Goal: Task Accomplishment & Management: Manage account settings

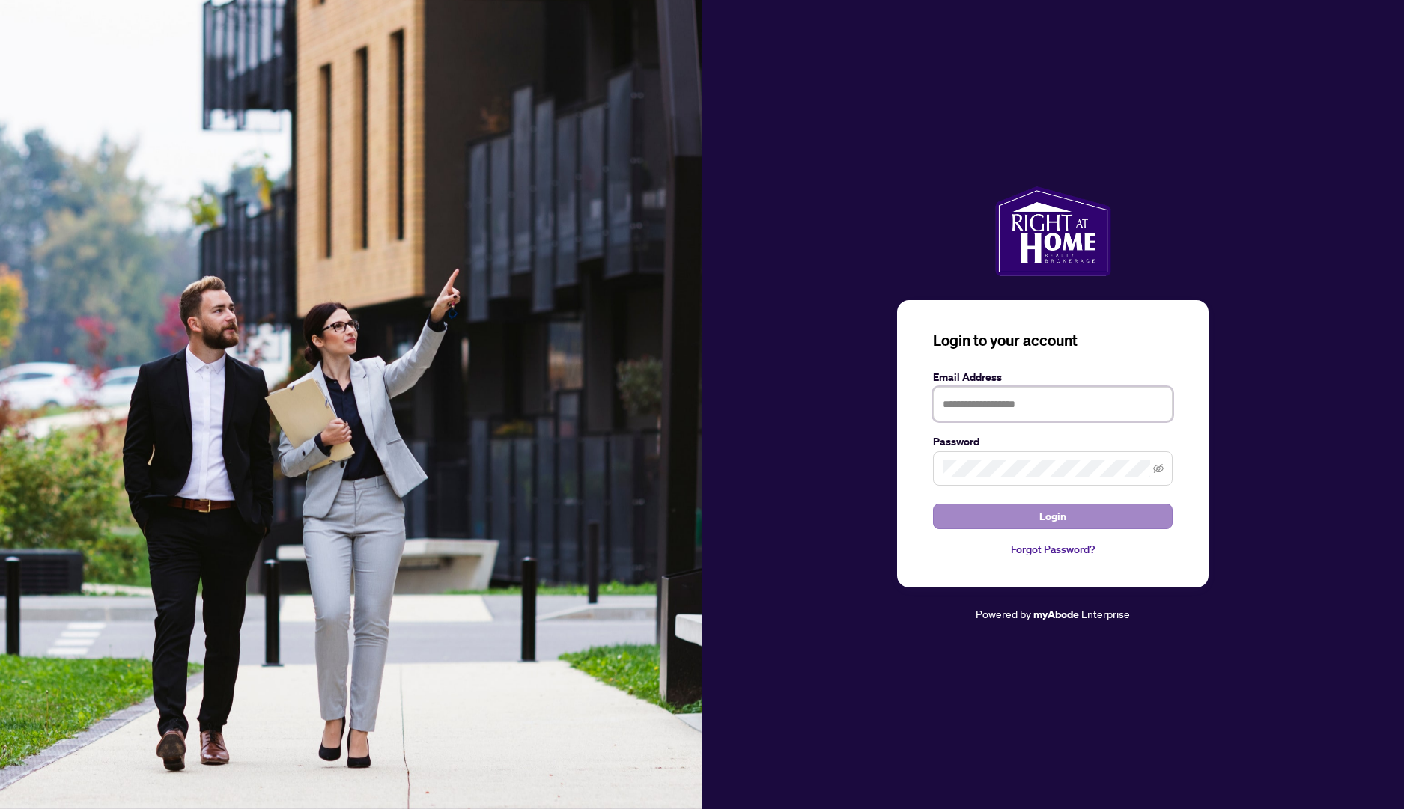
type input "**********"
click at [1066, 511] on button "Login" at bounding box center [1053, 516] width 240 height 25
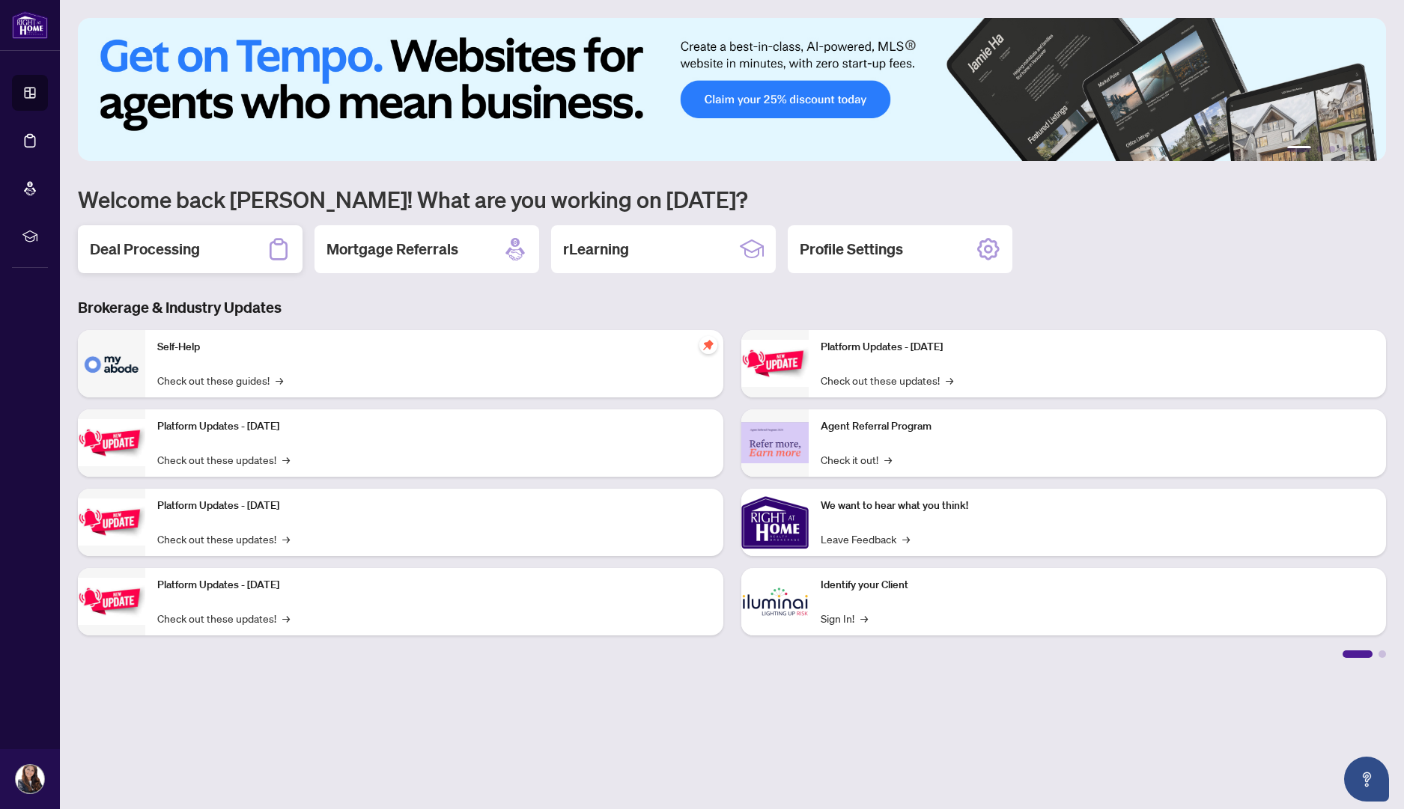
click at [202, 238] on div "Deal Processing" at bounding box center [190, 249] width 225 height 48
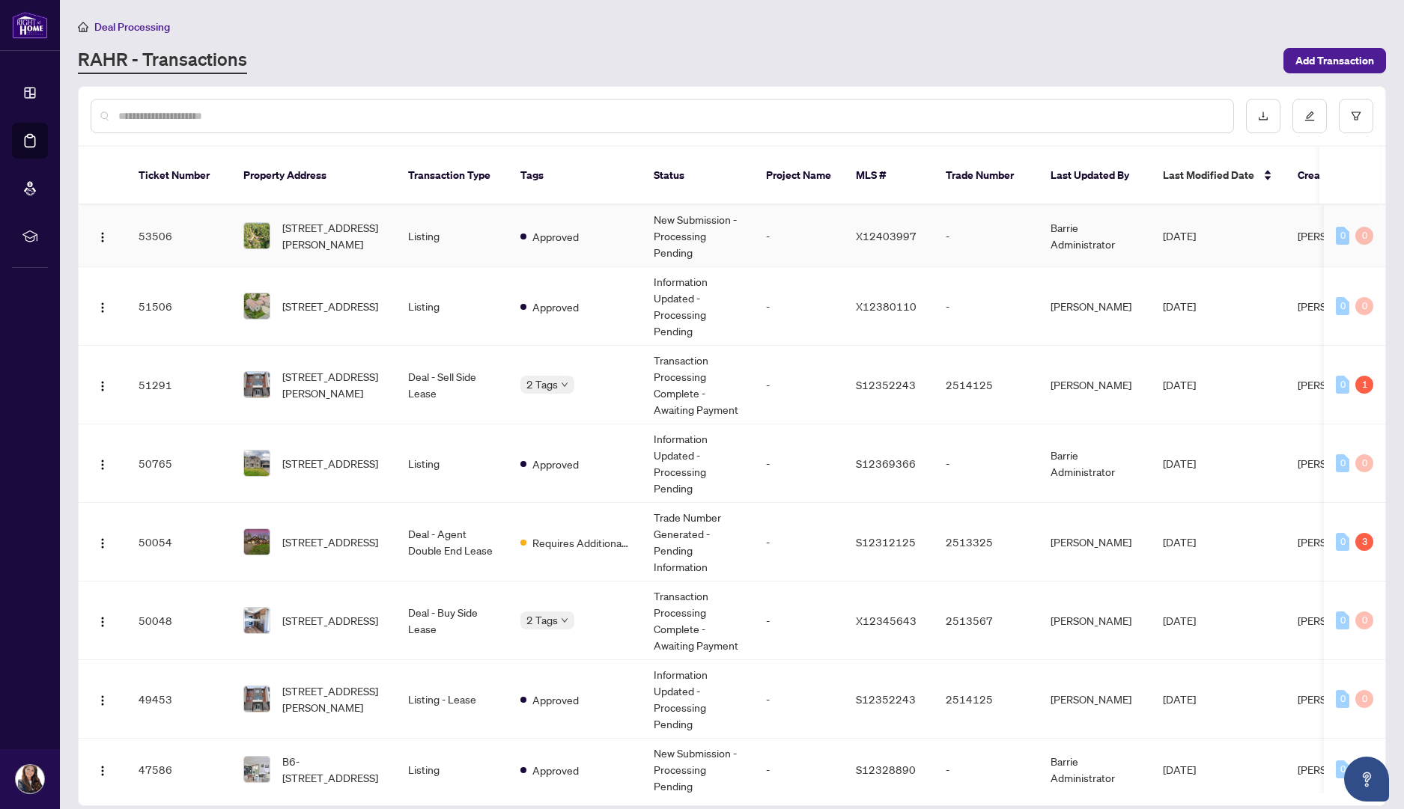
click at [202, 238] on td "53506" at bounding box center [179, 236] width 105 height 62
click at [300, 377] on span "[STREET_ADDRESS][PERSON_NAME]" at bounding box center [333, 384] width 102 height 33
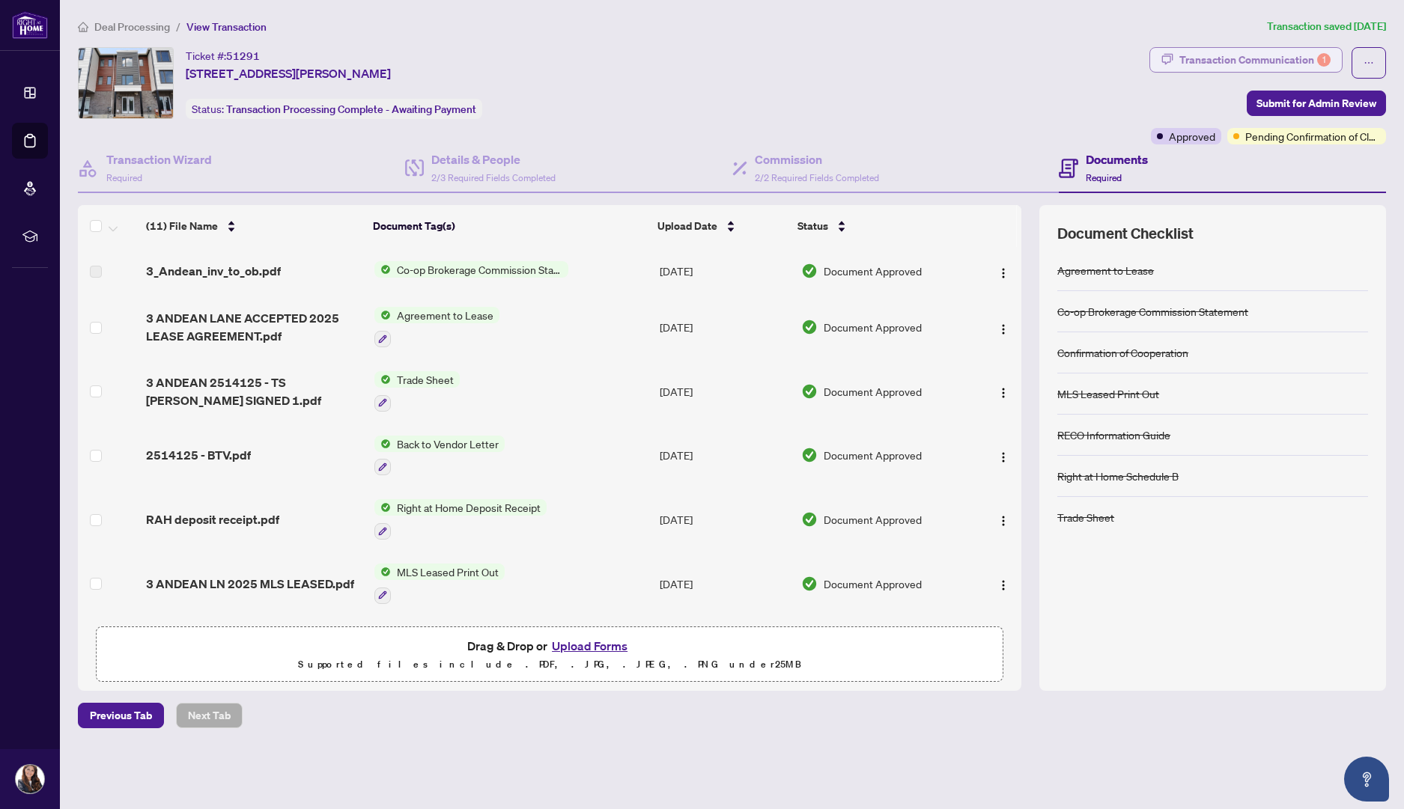
click at [1218, 58] on div "Transaction Communication 1" at bounding box center [1254, 60] width 151 height 24
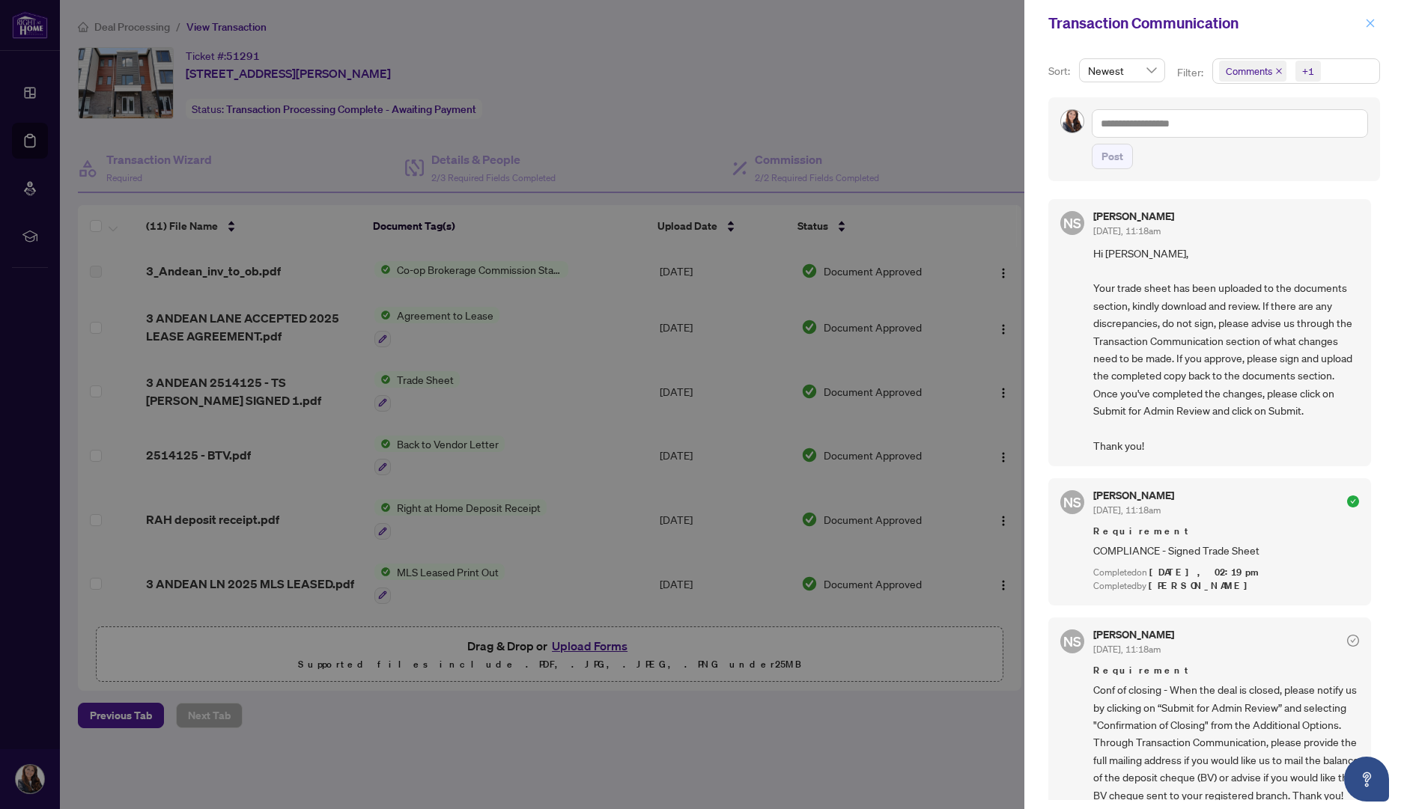
click at [1374, 25] on icon "close" at bounding box center [1370, 23] width 10 height 10
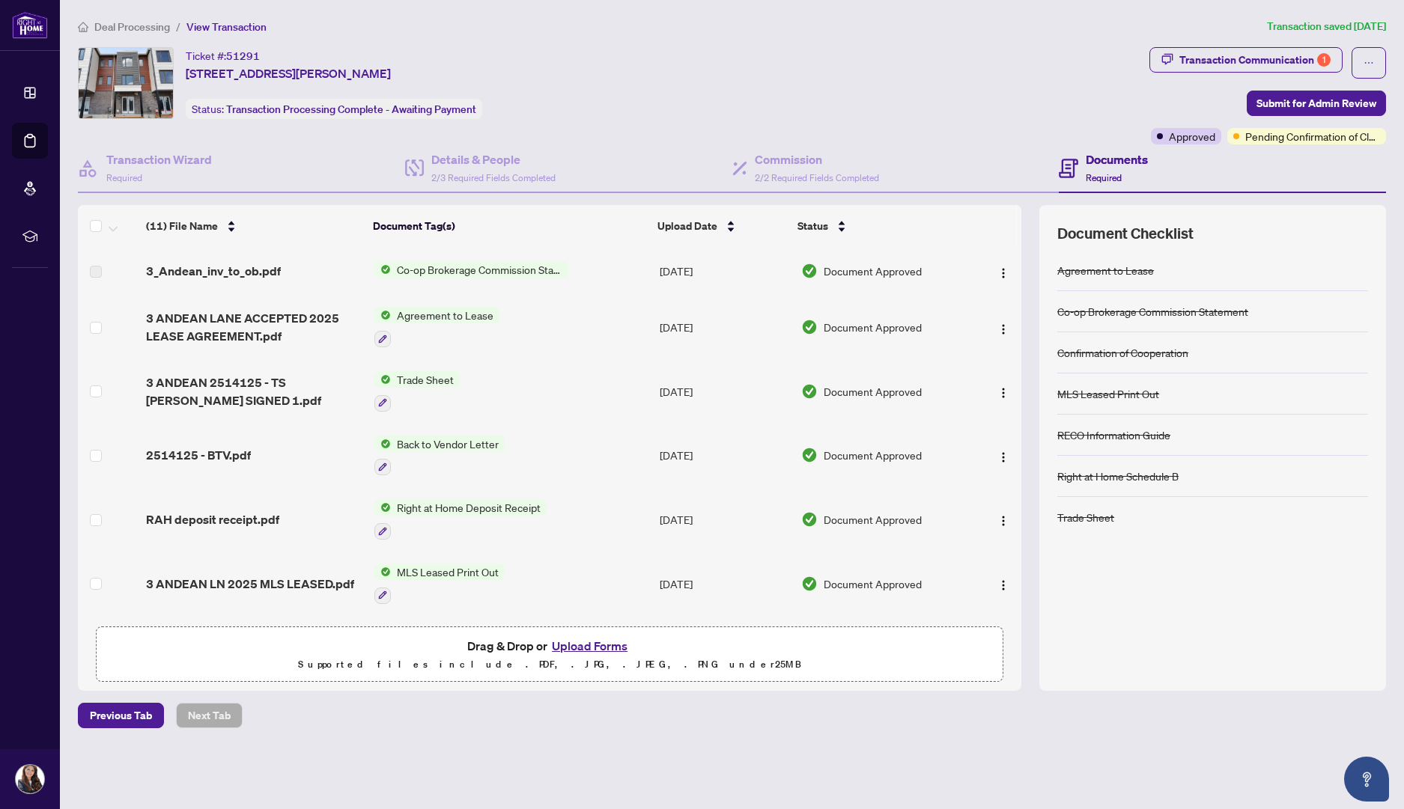
click at [625, 123] on div "Ticket #: 51291 [STREET_ADDRESS][PERSON_NAME] Status: Transaction Processing Co…" at bounding box center [610, 95] width 1071 height 97
click at [1254, 52] on div "Transaction Communication 1" at bounding box center [1254, 60] width 151 height 24
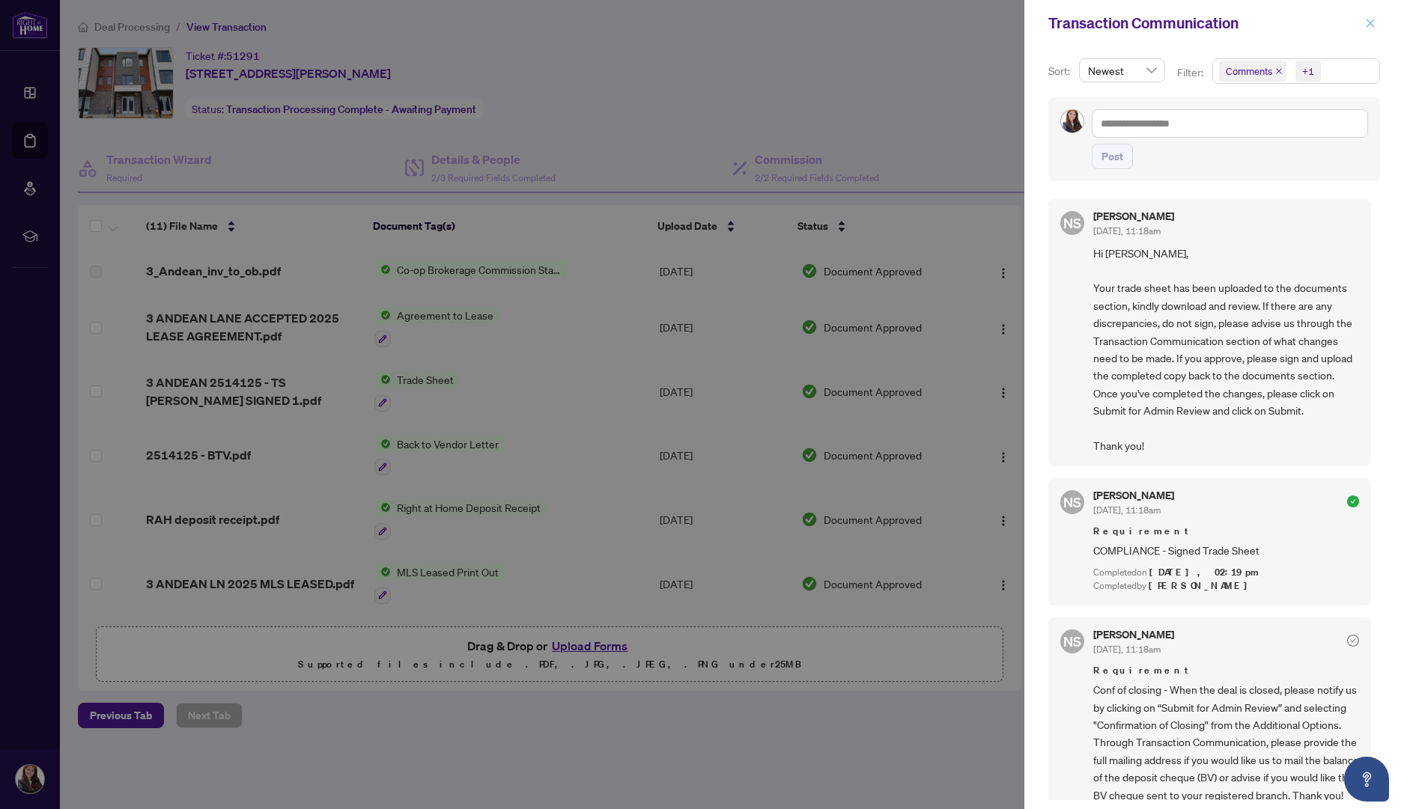
click at [1369, 18] on icon "close" at bounding box center [1370, 23] width 10 height 10
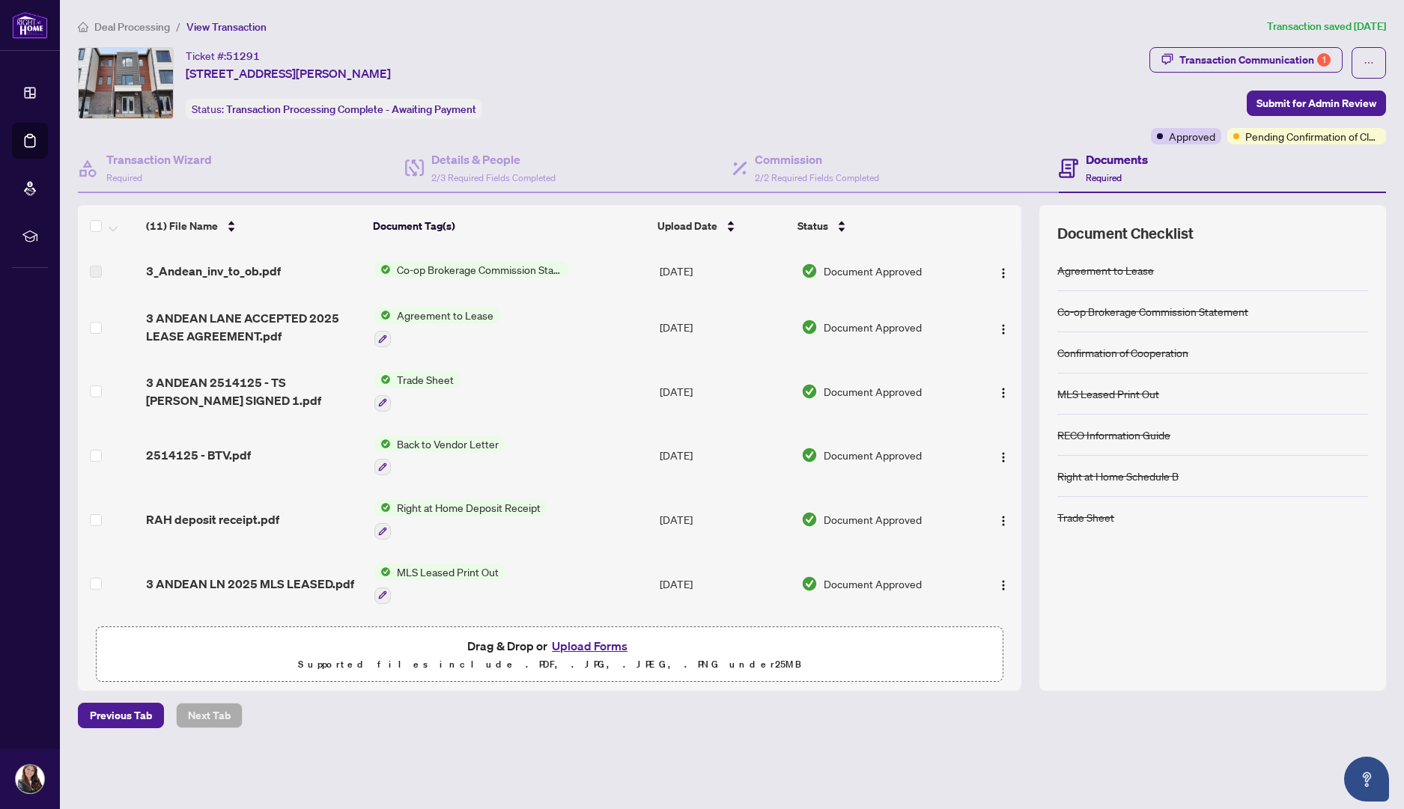
click at [625, 70] on div "Ticket #: 51291 [STREET_ADDRESS][PERSON_NAME] Status: Transaction Processing Co…" at bounding box center [610, 83] width 1065 height 72
click at [260, 323] on span "3 ANDEAN LANE ACCEPTED 2025 LEASE AGREEMENT.pdf" at bounding box center [254, 327] width 216 height 36
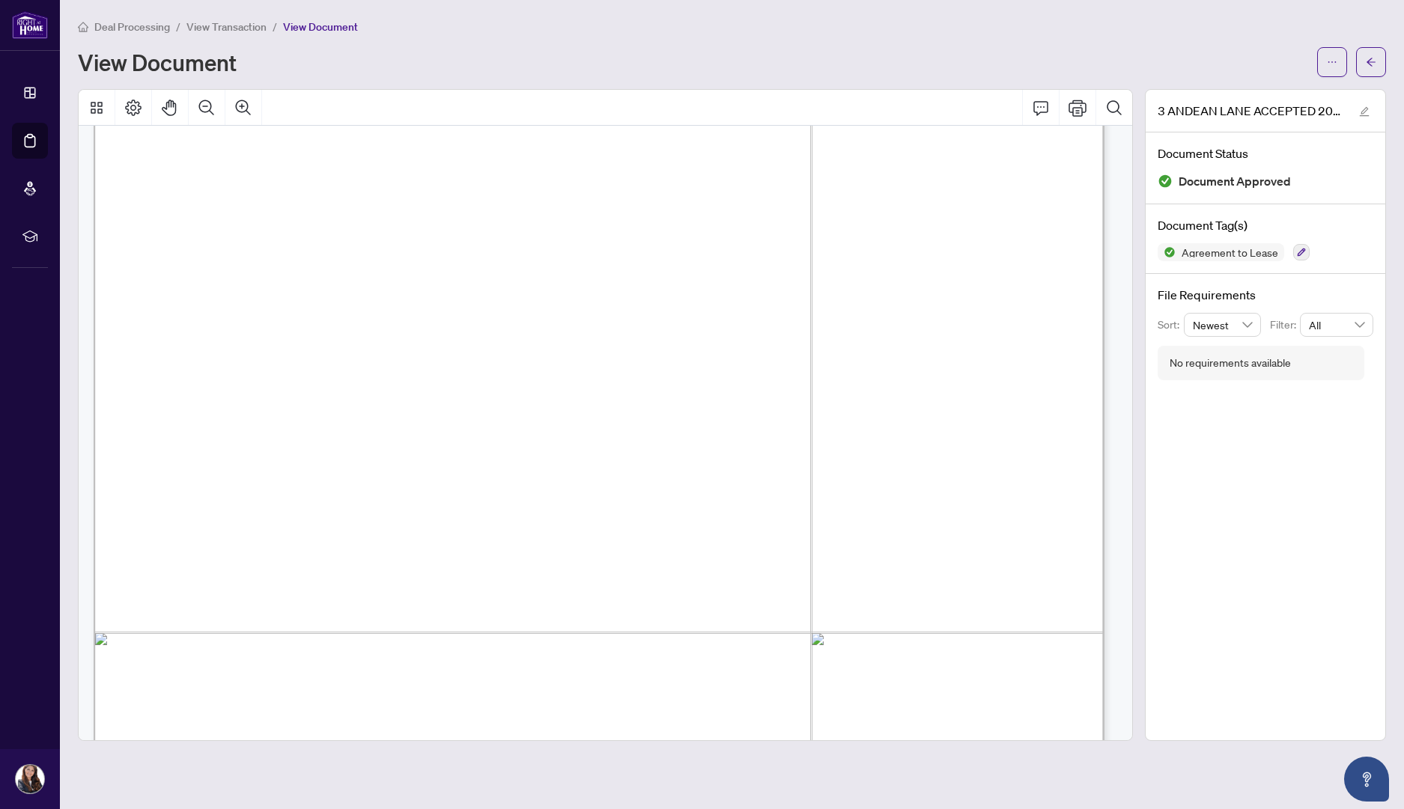
scroll to position [210, 0]
click at [1368, 63] on icon "arrow-left" at bounding box center [1370, 62] width 10 height 10
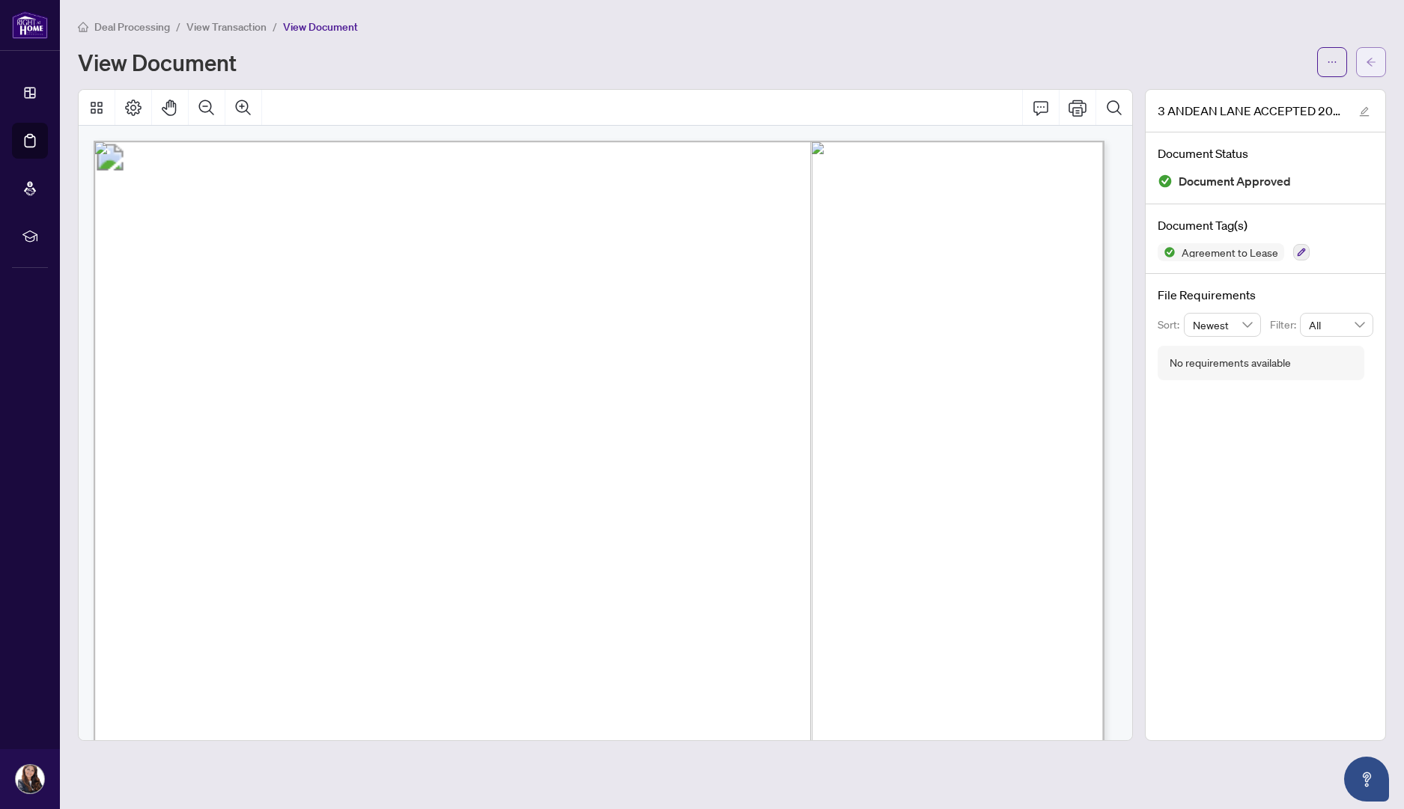
click at [1379, 56] on button "button" at bounding box center [1371, 62] width 30 height 30
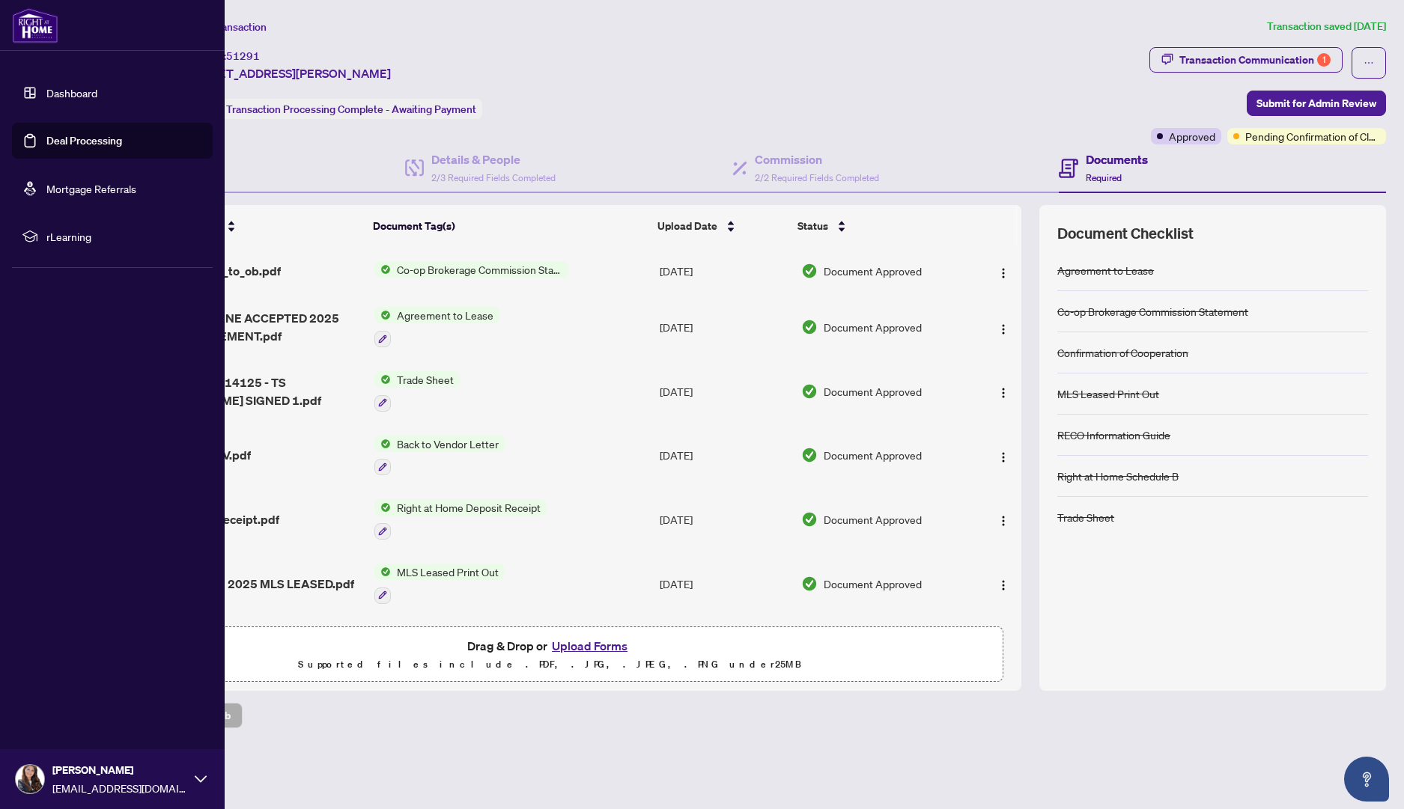
click at [68, 143] on link "Deal Processing" at bounding box center [84, 140] width 76 height 13
